Goal: Task Accomplishment & Management: Complete application form

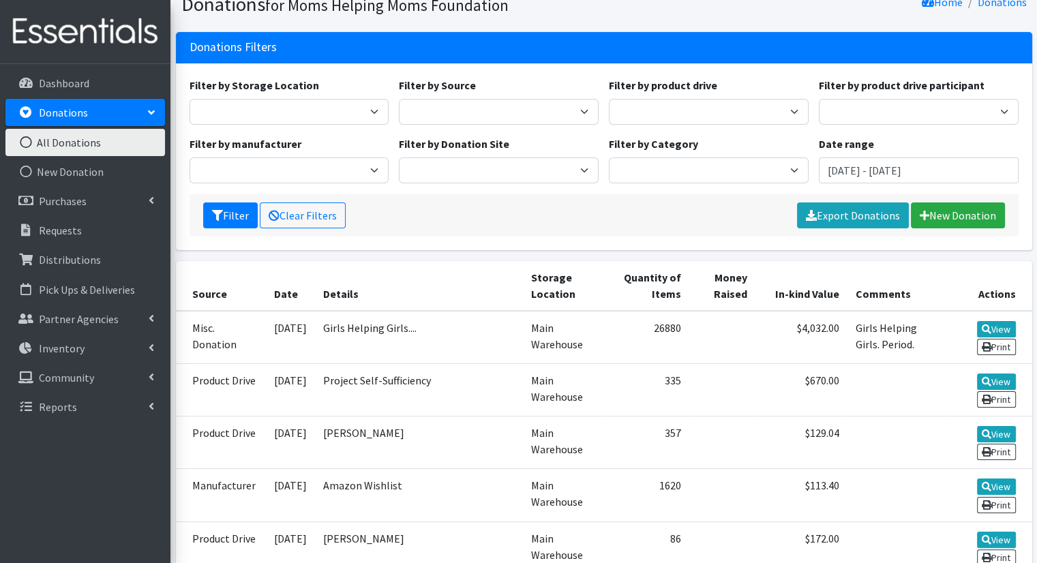
scroll to position [136, 0]
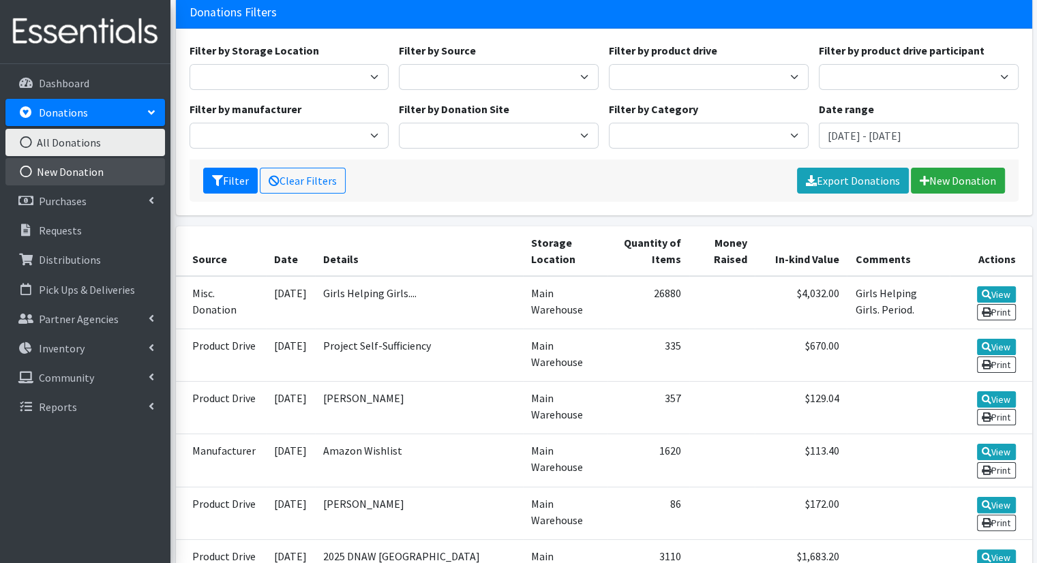
click at [72, 168] on link "New Donation" at bounding box center [85, 171] width 160 height 27
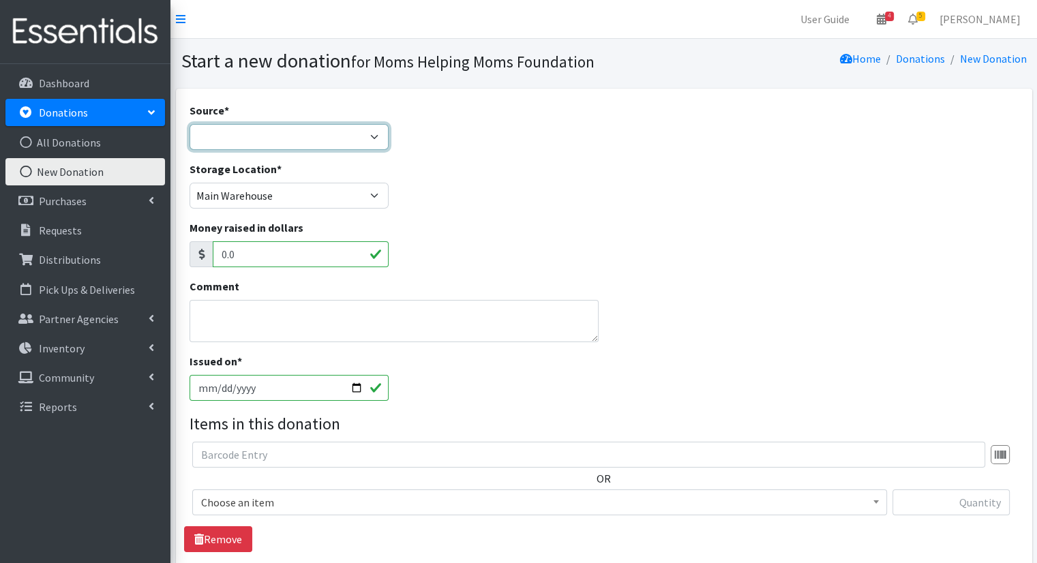
click at [368, 140] on select "Product Drive Manufacturer Donation Site Misc. Donation" at bounding box center [290, 137] width 200 height 26
select select "Misc. Donation"
click at [190, 124] on select "Product Drive Manufacturer Donation Site Misc. Donation" at bounding box center [290, 137] width 200 height 26
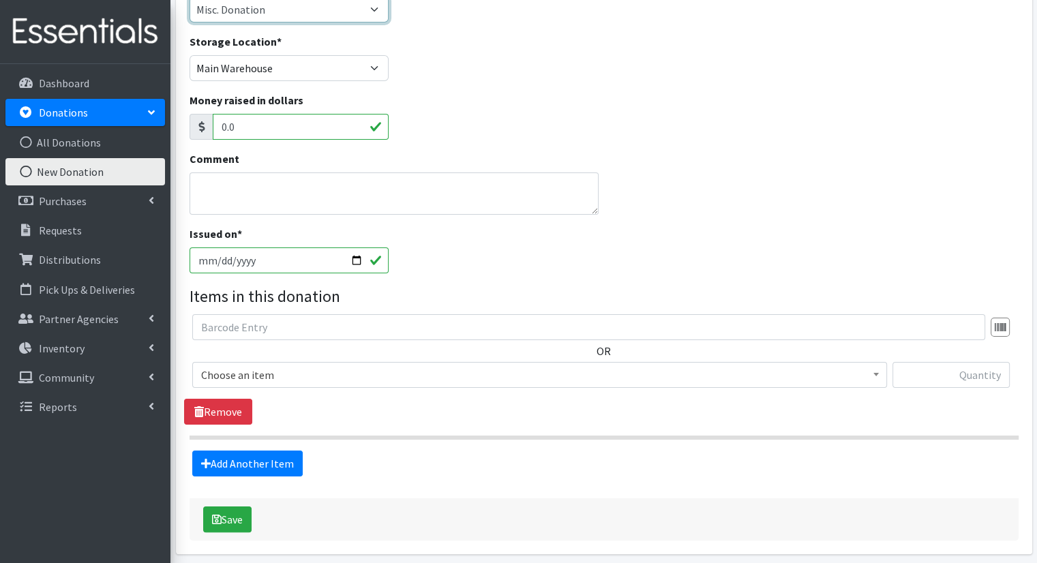
scroll to position [179, 0]
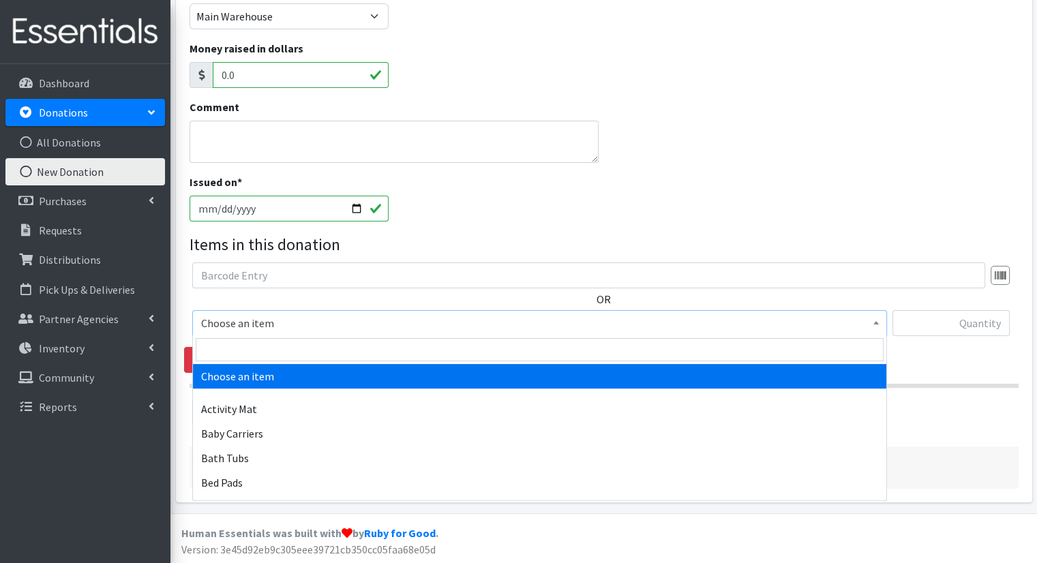
click at [880, 330] on span at bounding box center [876, 321] width 14 height 21
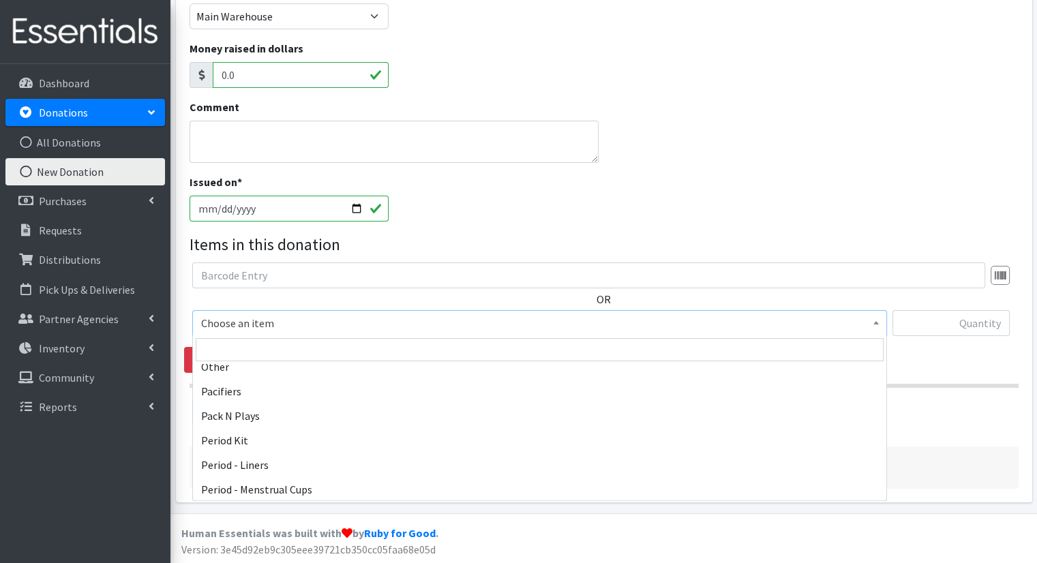
scroll to position [2046, 0]
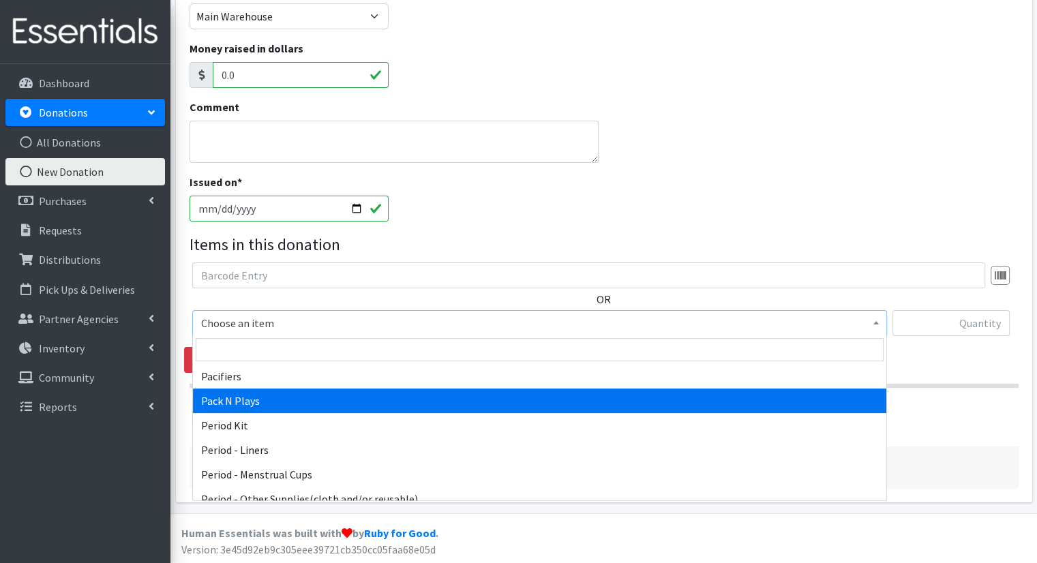
select select "1982"
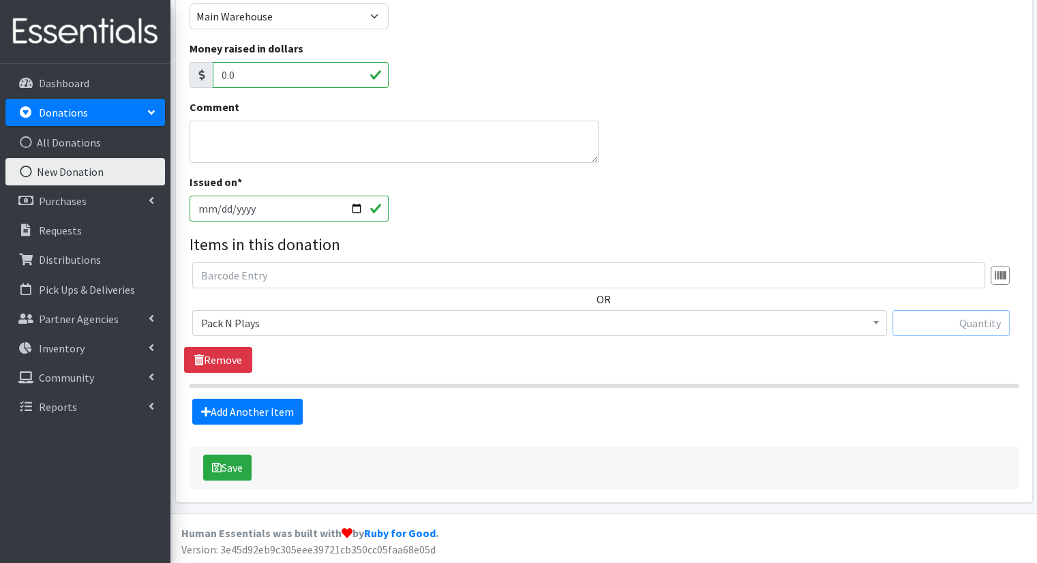
click at [924, 321] on input "text" at bounding box center [951, 323] width 117 height 26
type input "2"
click at [236, 466] on button "Save" at bounding box center [227, 468] width 48 height 26
